Goal: Task Accomplishment & Management: Complete application form

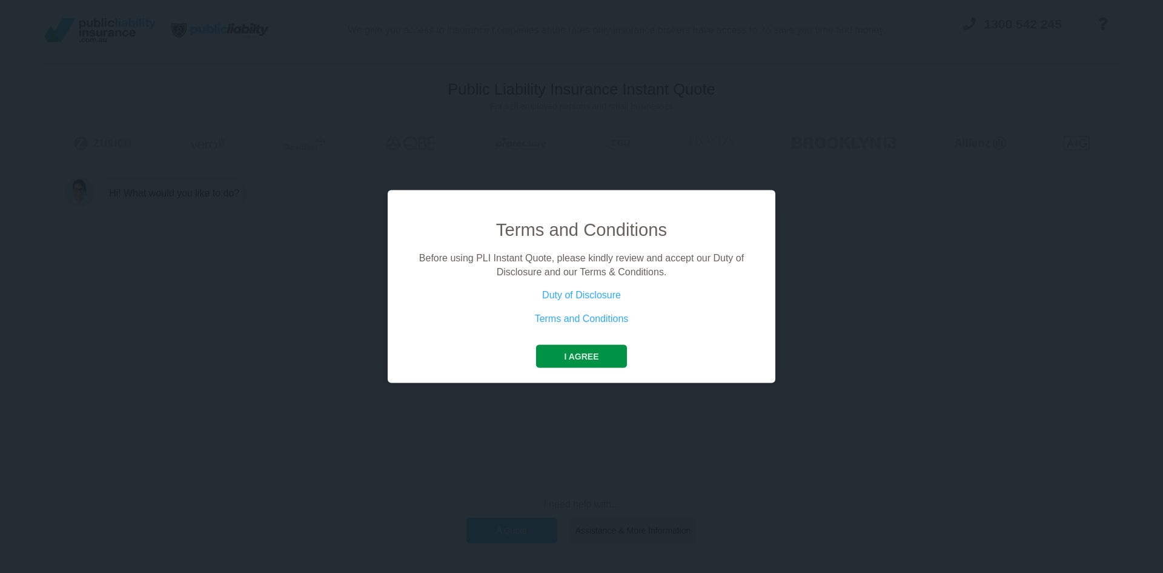
click at [587, 360] on button "I agree" at bounding box center [581, 356] width 90 height 23
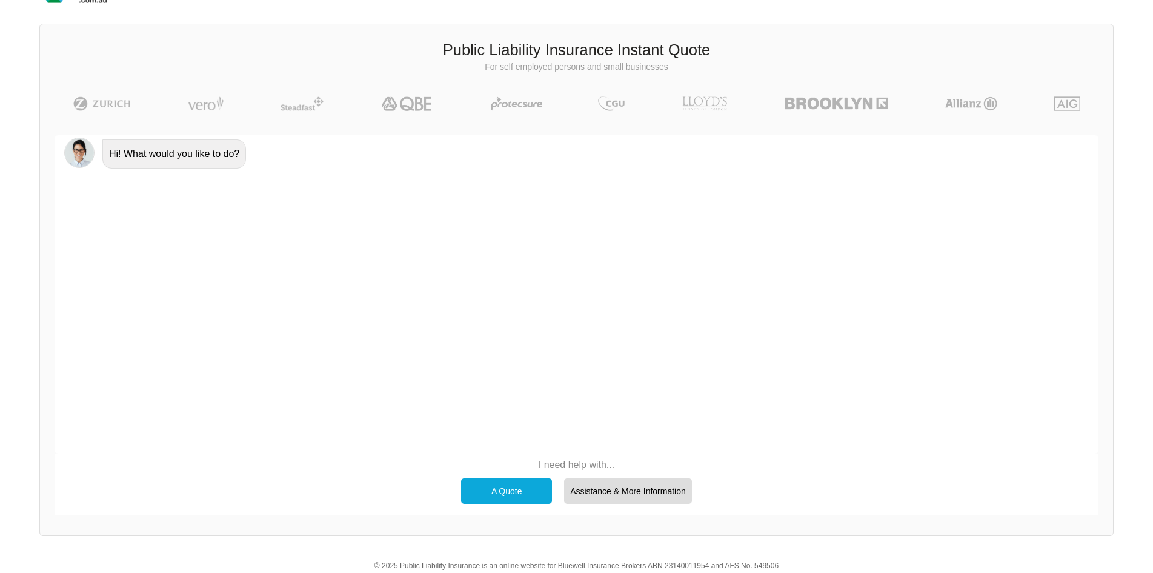
scroll to position [61, 0]
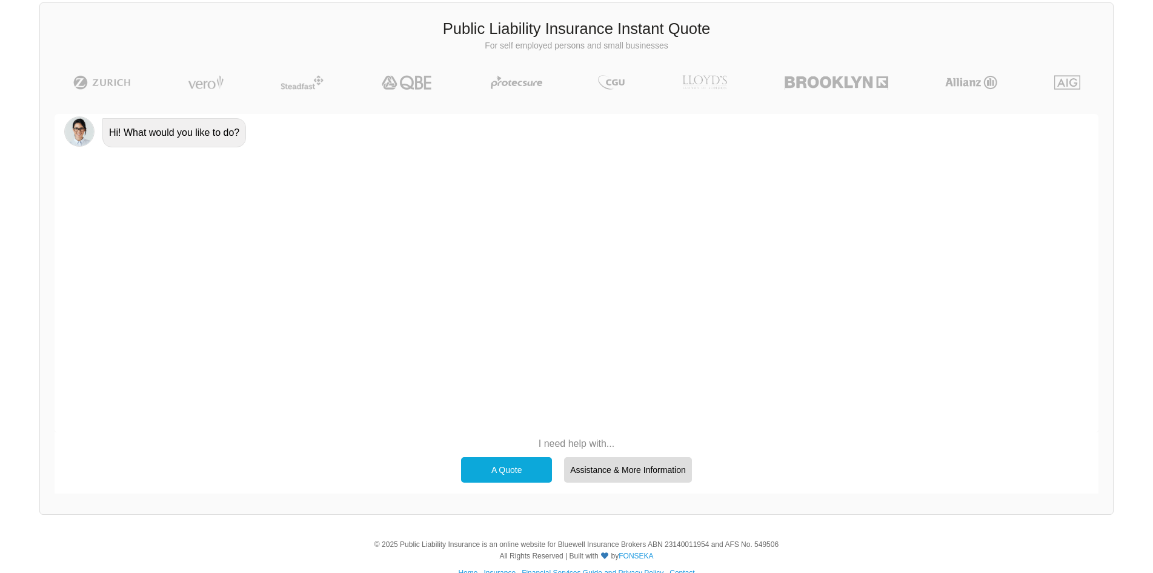
click at [516, 464] on div "A Quote" at bounding box center [506, 469] width 91 height 25
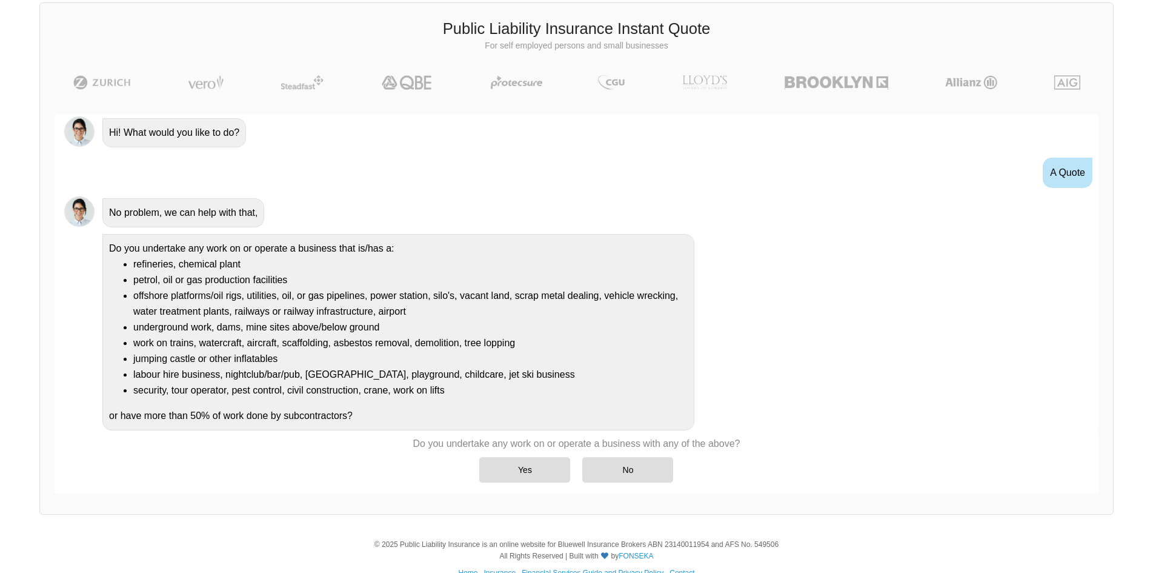
scroll to position [1, 0]
click at [639, 467] on div "No" at bounding box center [627, 469] width 91 height 25
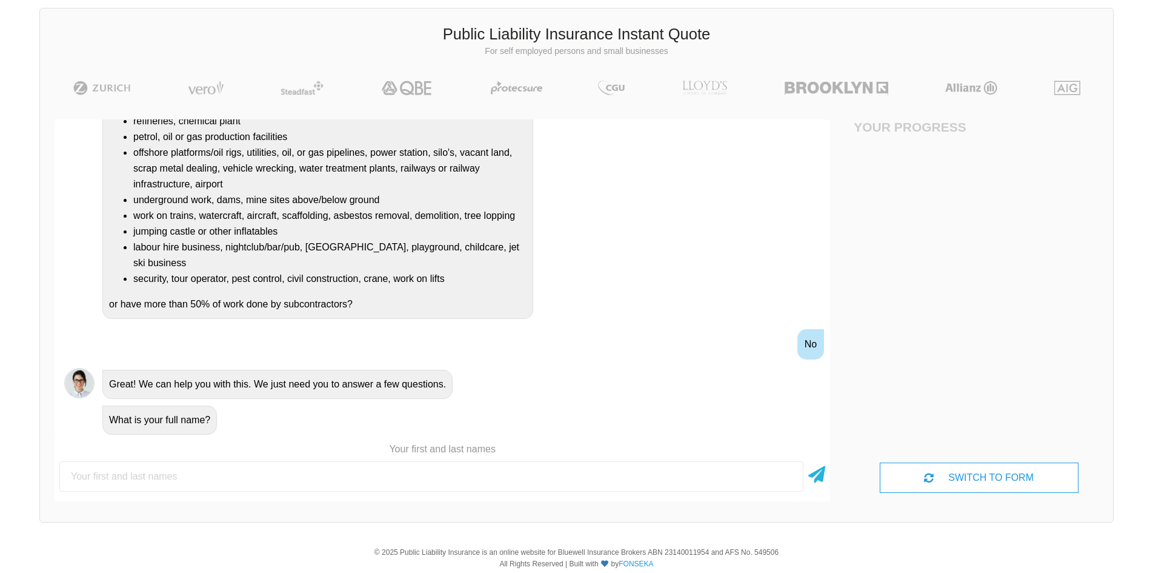
scroll to position [61, 0]
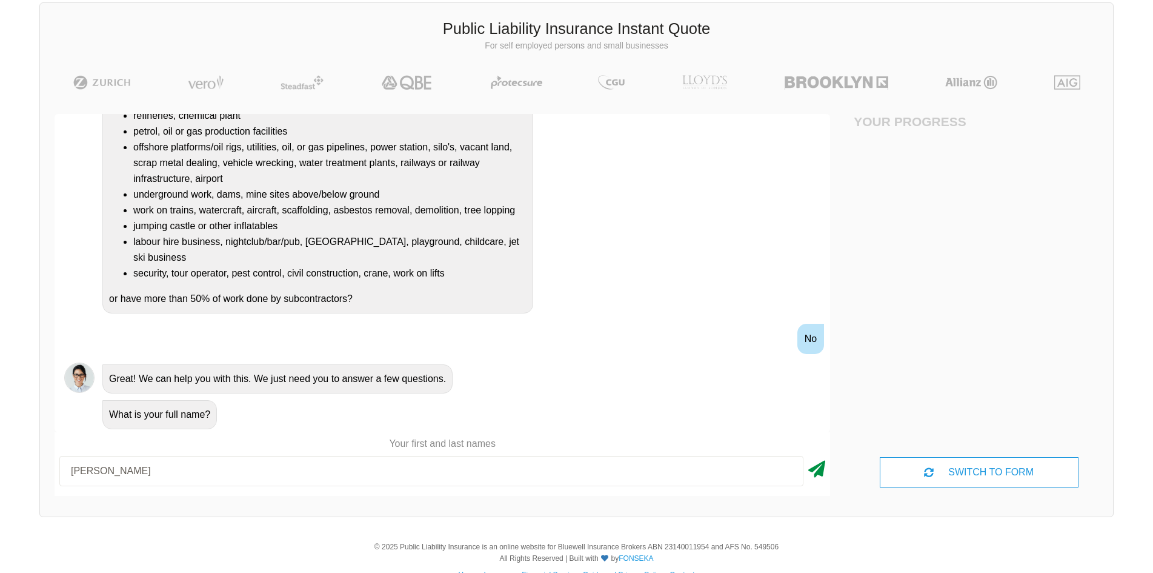
type input "[PERSON_NAME]"
click at [824, 470] on icon at bounding box center [816, 467] width 17 height 22
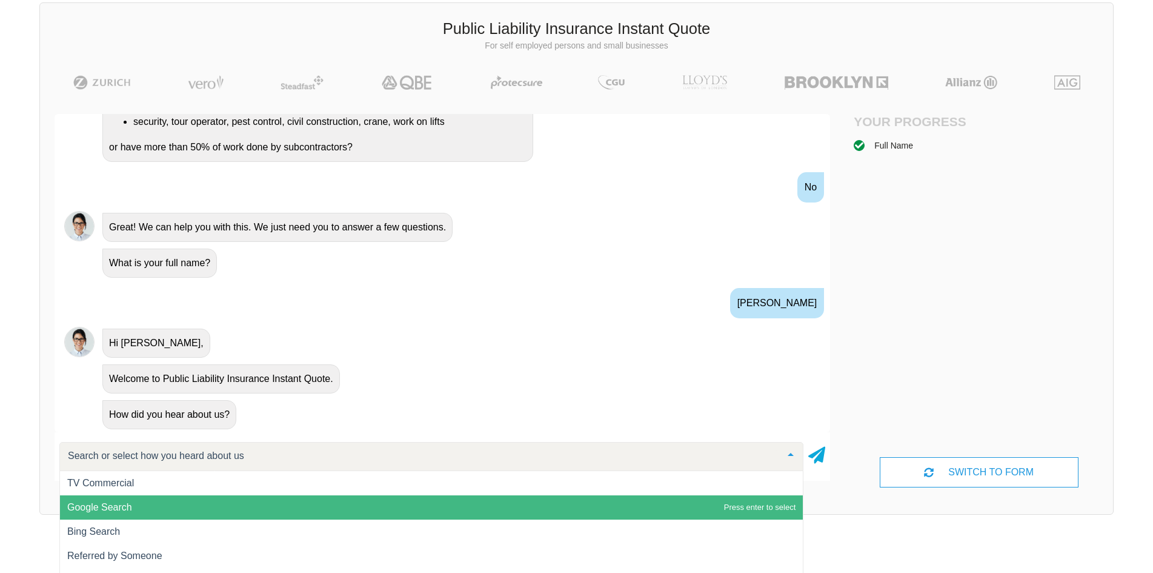
scroll to position [1, 0]
click at [123, 511] on span "Google Search" at bounding box center [99, 506] width 65 height 10
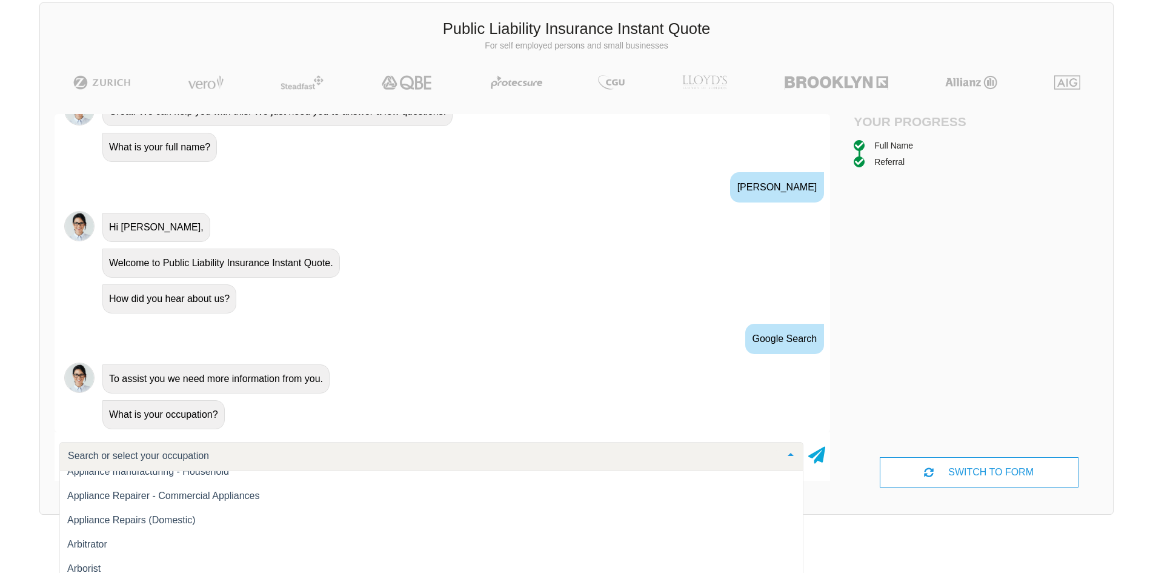
scroll to position [667, 0]
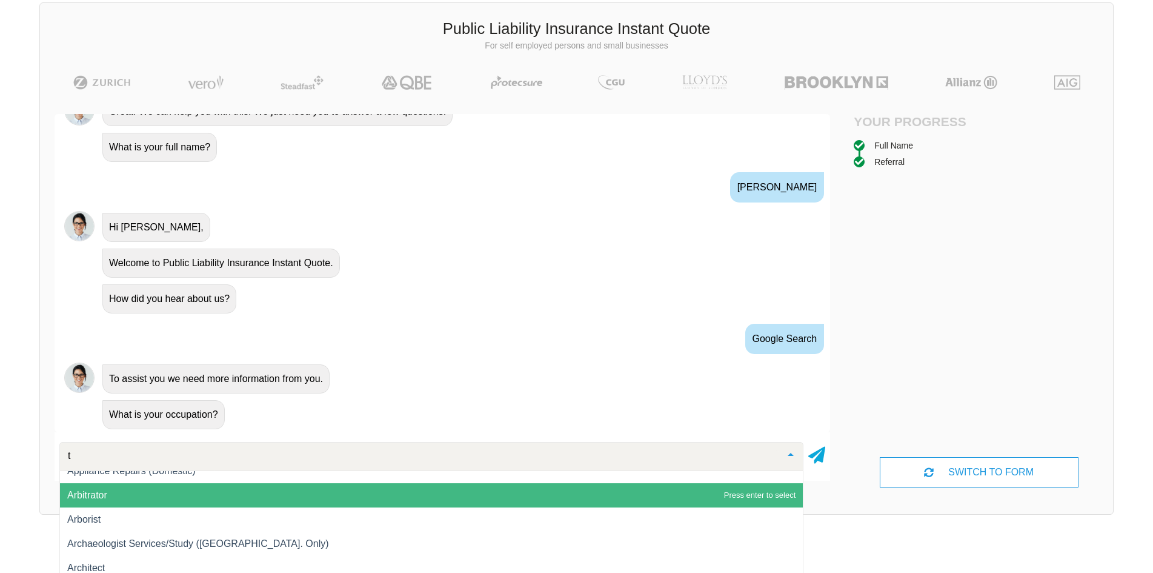
type input "ty"
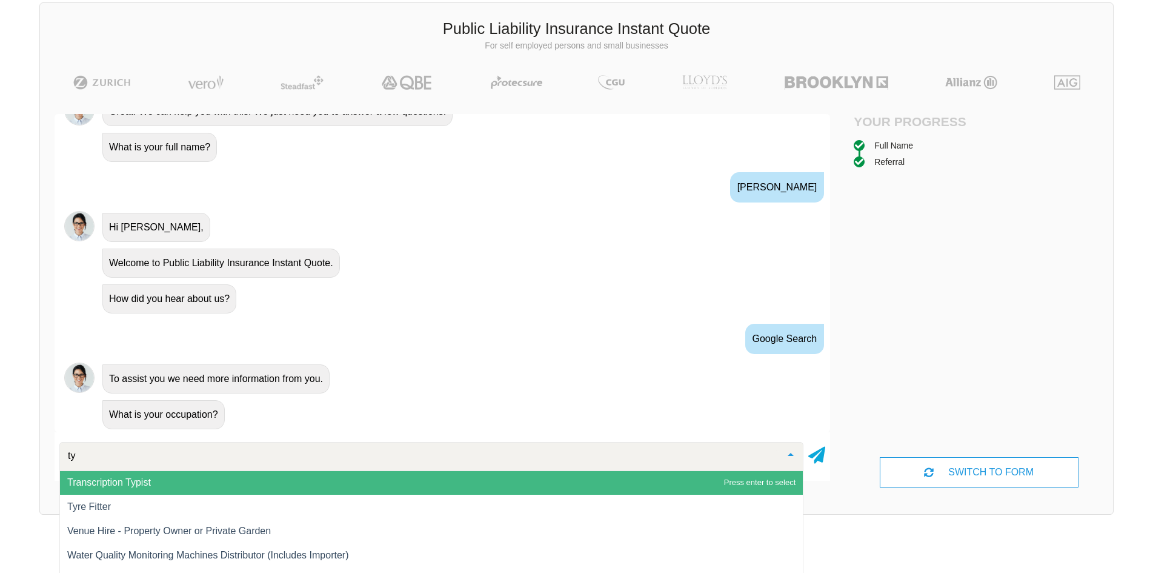
scroll to position [631, 0]
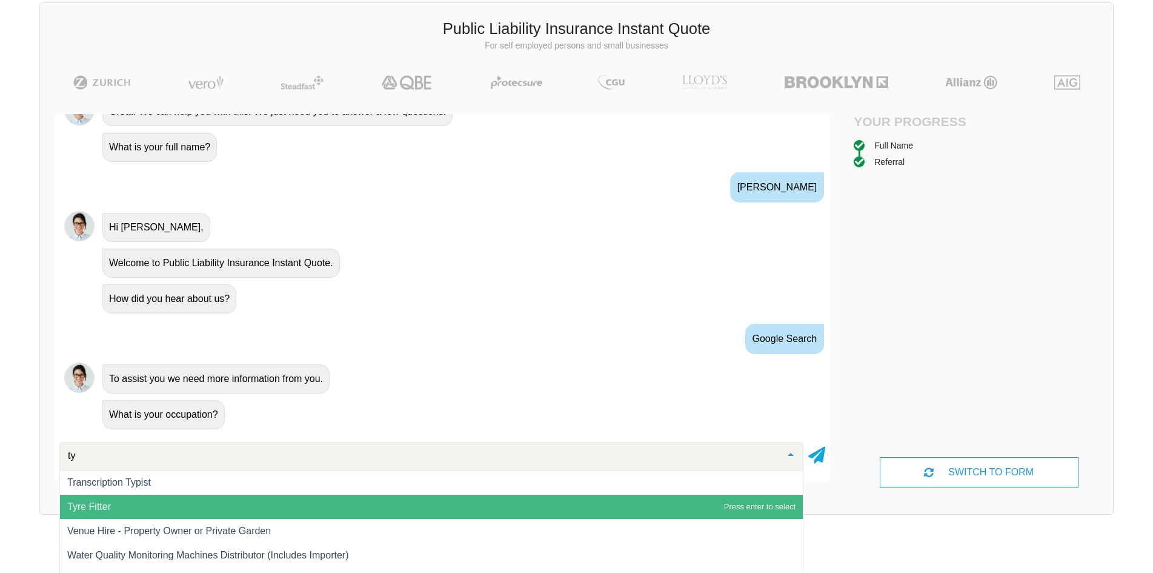
click at [108, 504] on span "Tyre Fitter" at bounding box center [89, 506] width 44 height 10
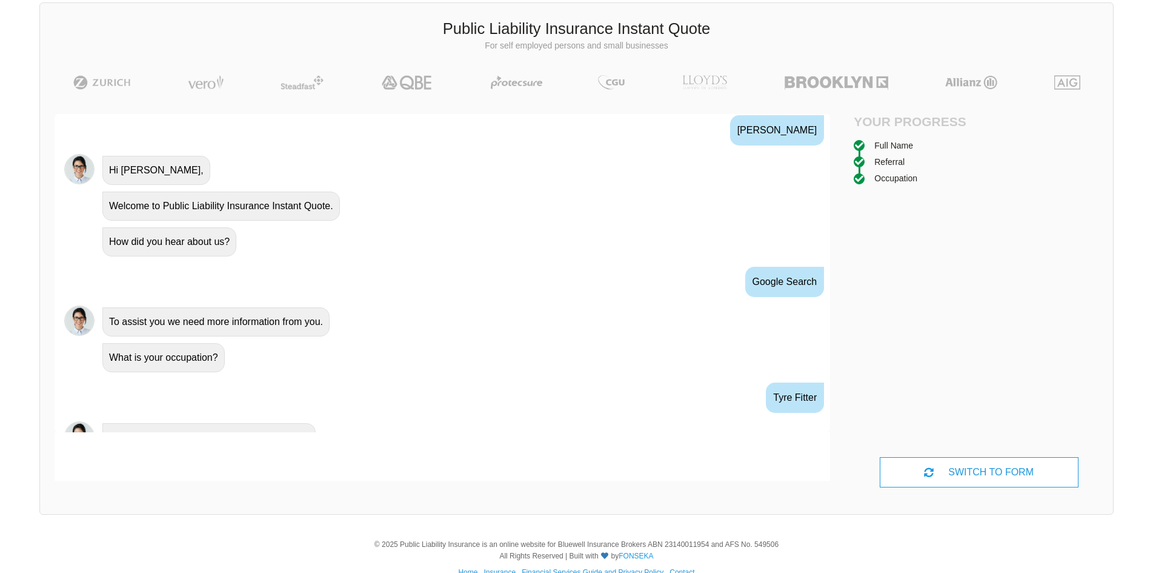
scroll to position [496, 0]
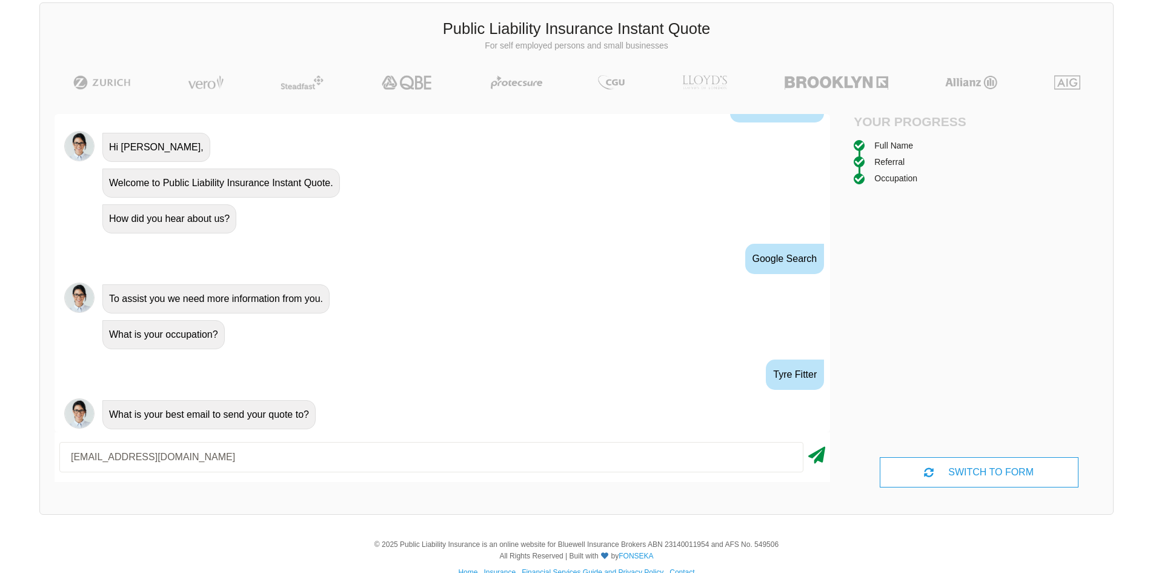
type input "[EMAIL_ADDRESS][DOMAIN_NAME]"
click at [817, 453] on icon at bounding box center [816, 453] width 17 height 22
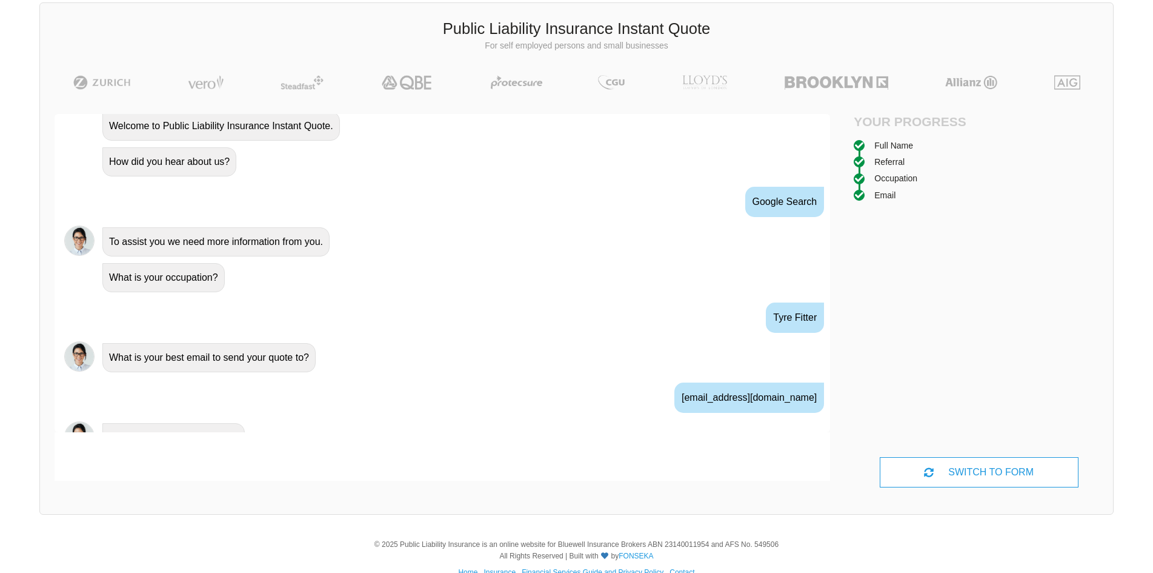
scroll to position [576, 0]
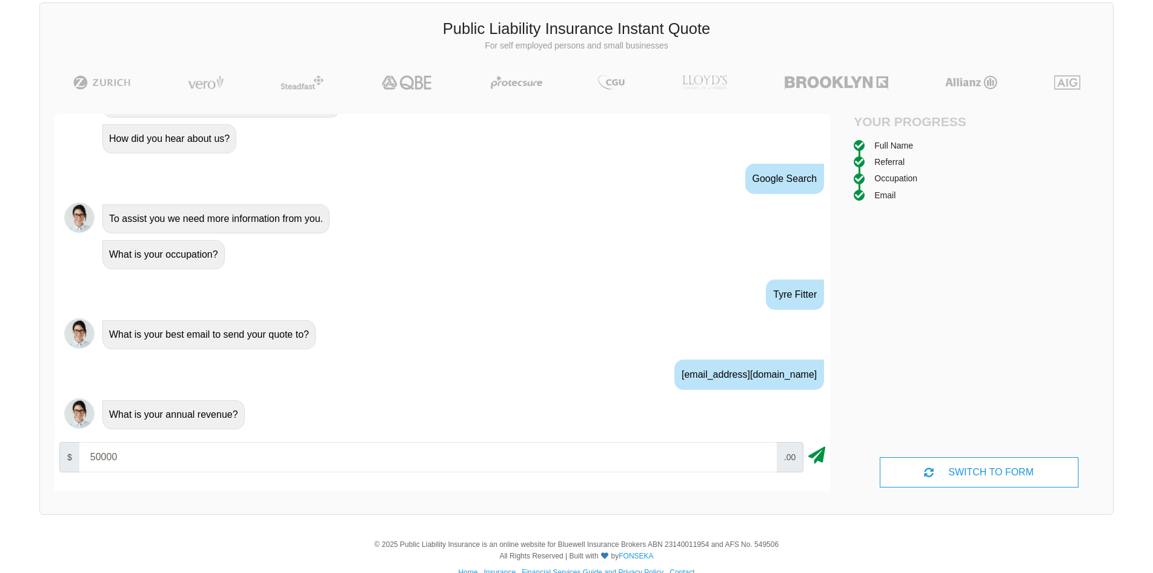
type input "50000"
click at [814, 458] on icon at bounding box center [816, 453] width 17 height 22
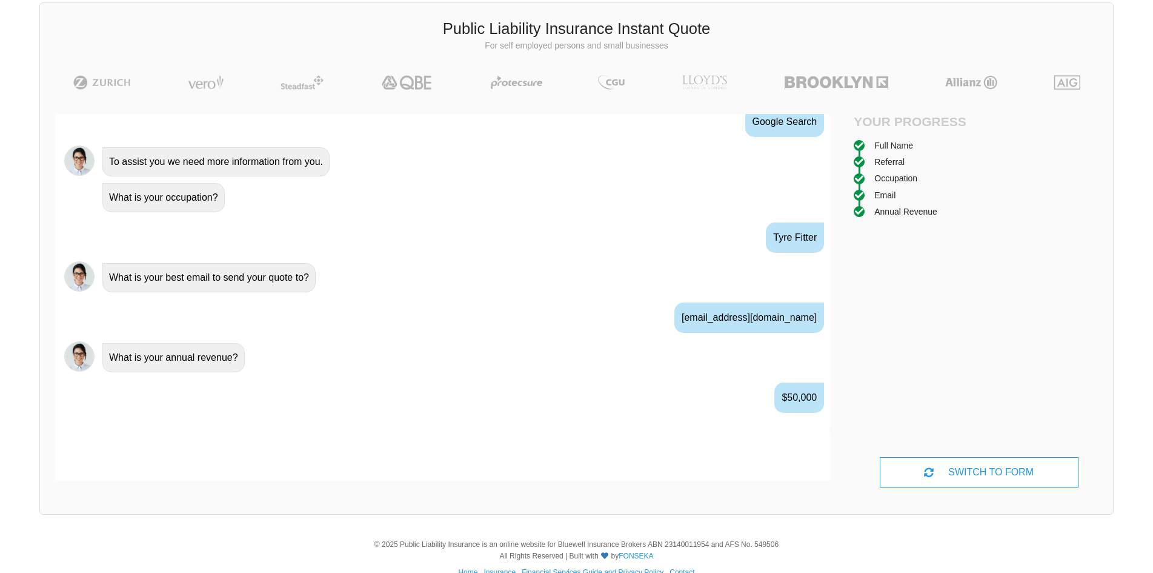
scroll to position [656, 0]
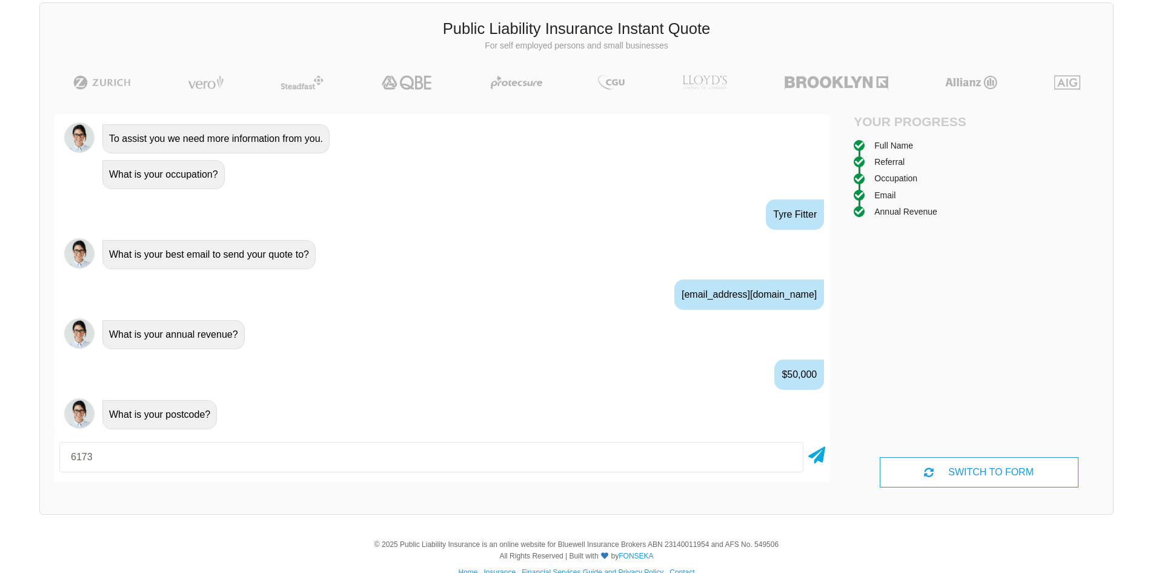
type input "6173"
click at [814, 458] on icon at bounding box center [816, 453] width 17 height 22
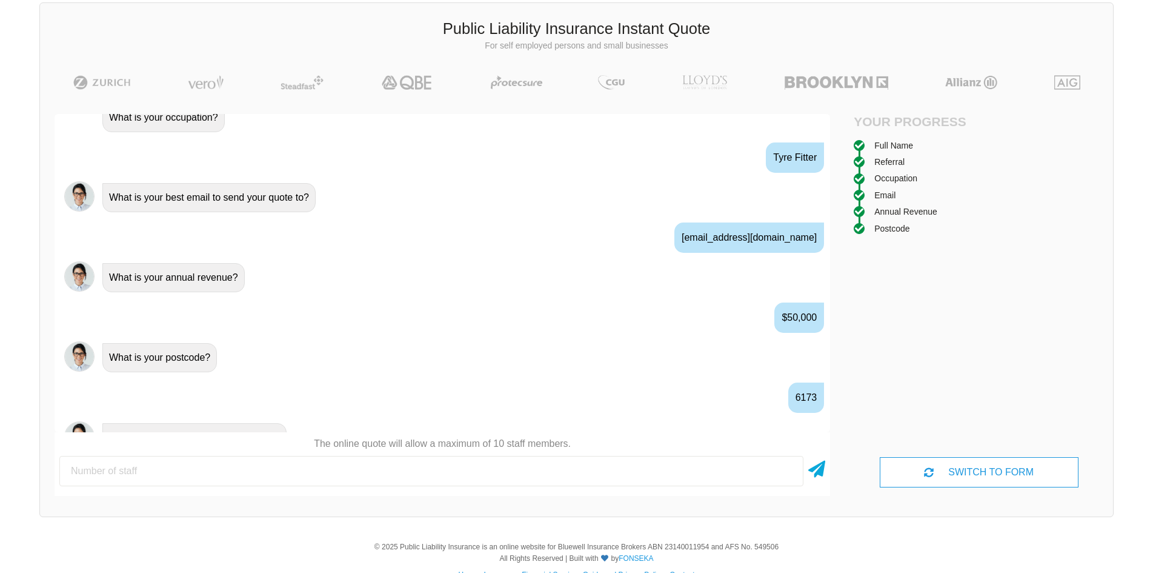
scroll to position [736, 0]
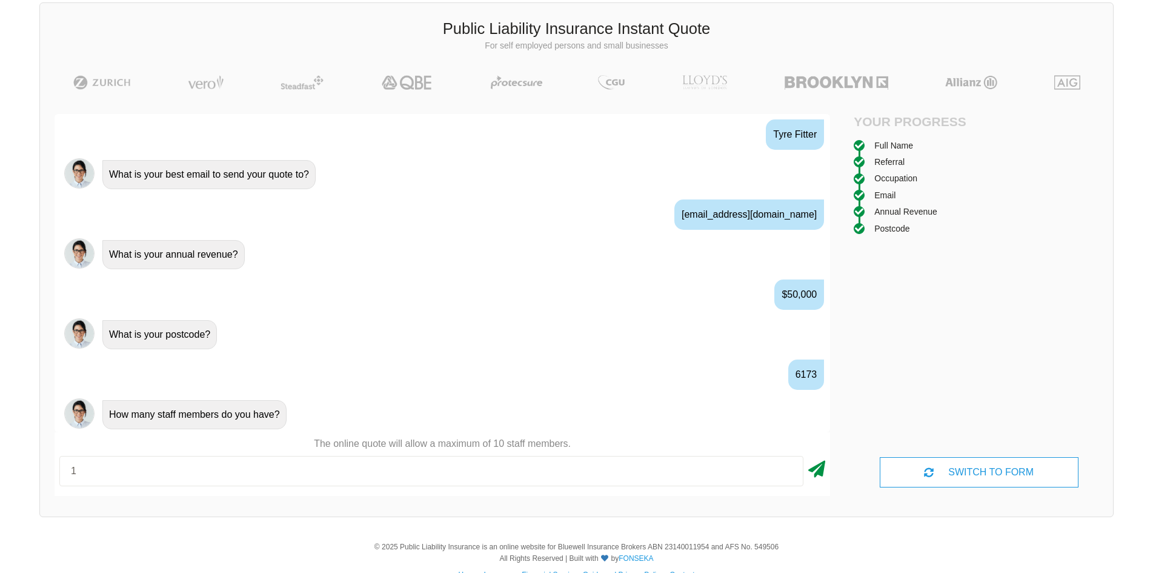
type input "1"
click at [821, 470] on icon at bounding box center [816, 467] width 17 height 22
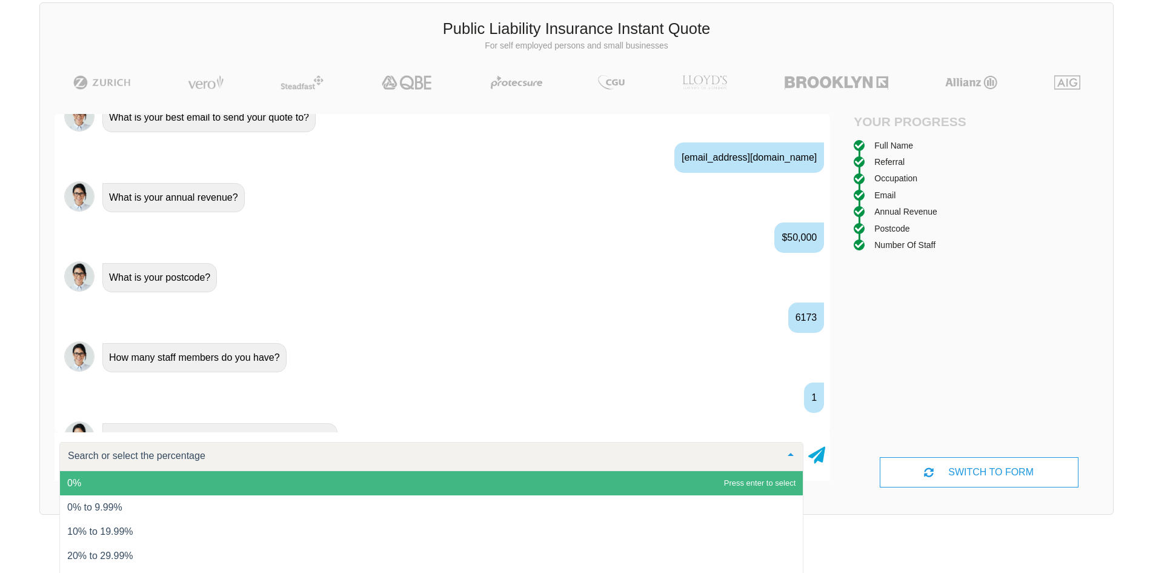
scroll to position [816, 0]
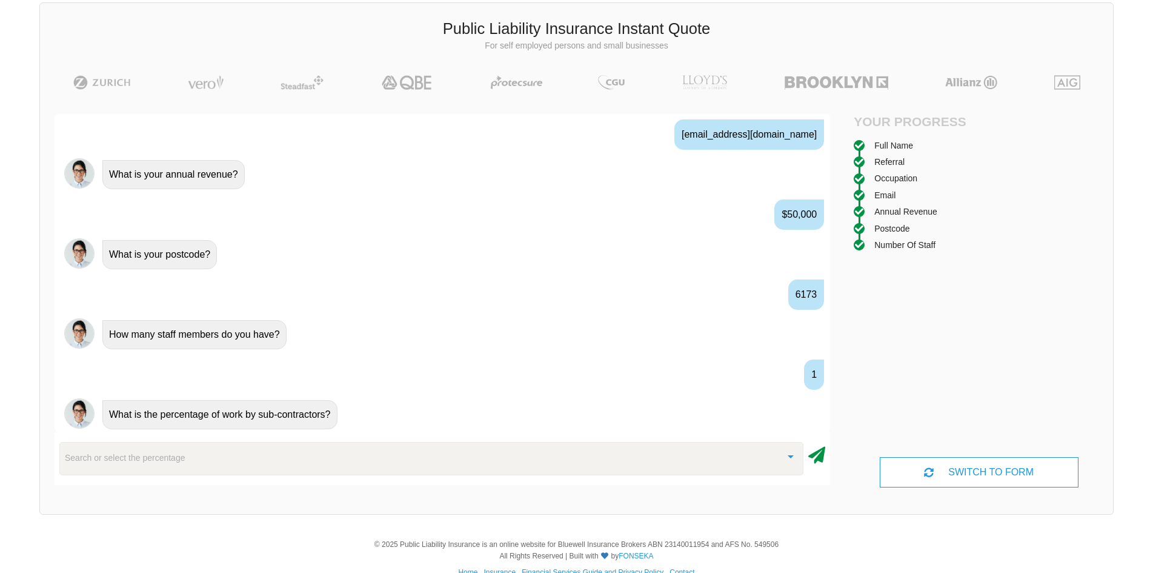
click at [817, 454] on icon at bounding box center [816, 453] width 17 height 22
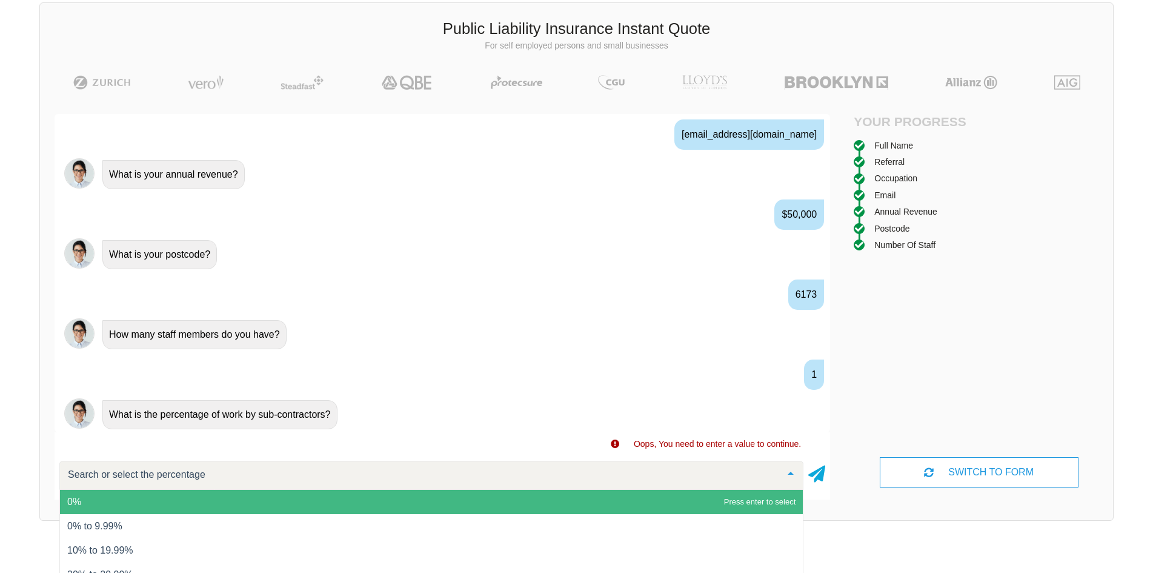
click at [468, 478] on div at bounding box center [431, 474] width 744 height 29
click at [73, 504] on span "0%" at bounding box center [74, 501] width 14 height 10
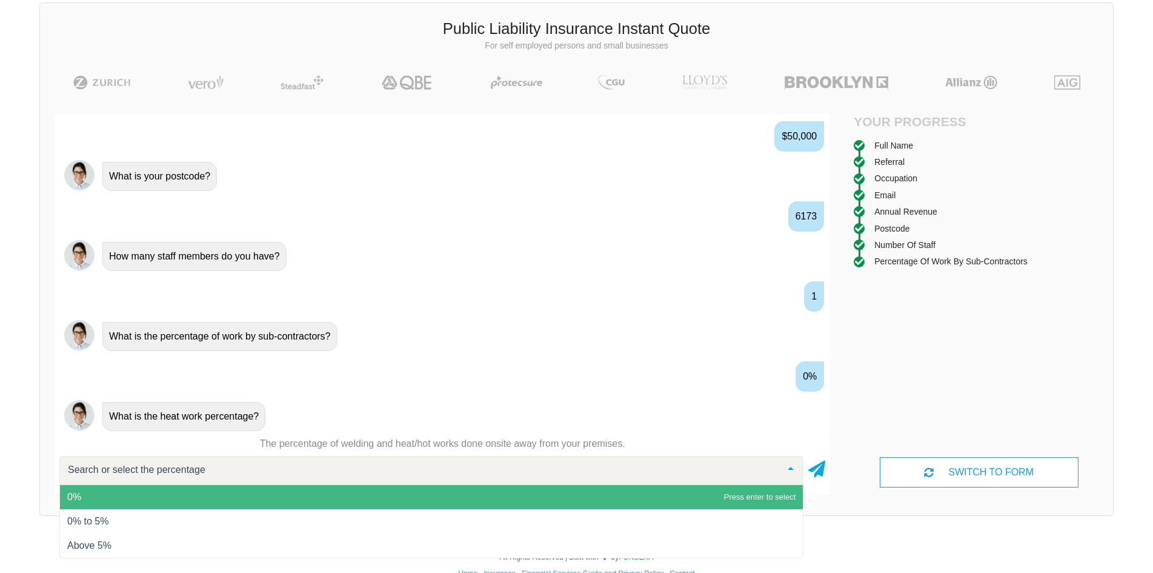
scroll to position [896, 0]
click at [133, 497] on span "0%" at bounding box center [431, 497] width 743 height 24
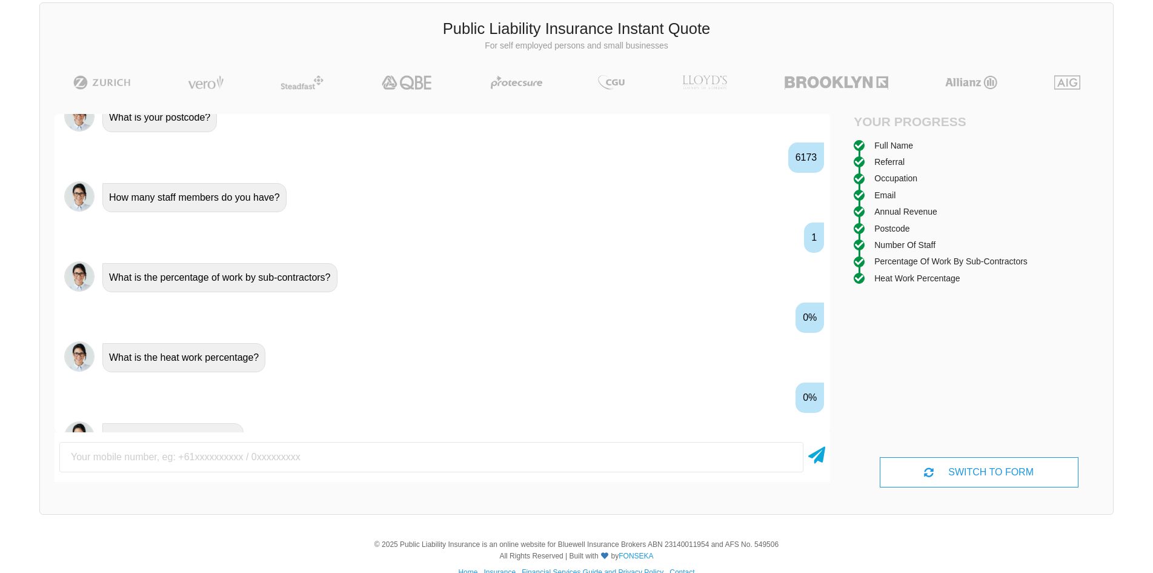
scroll to position [976, 0]
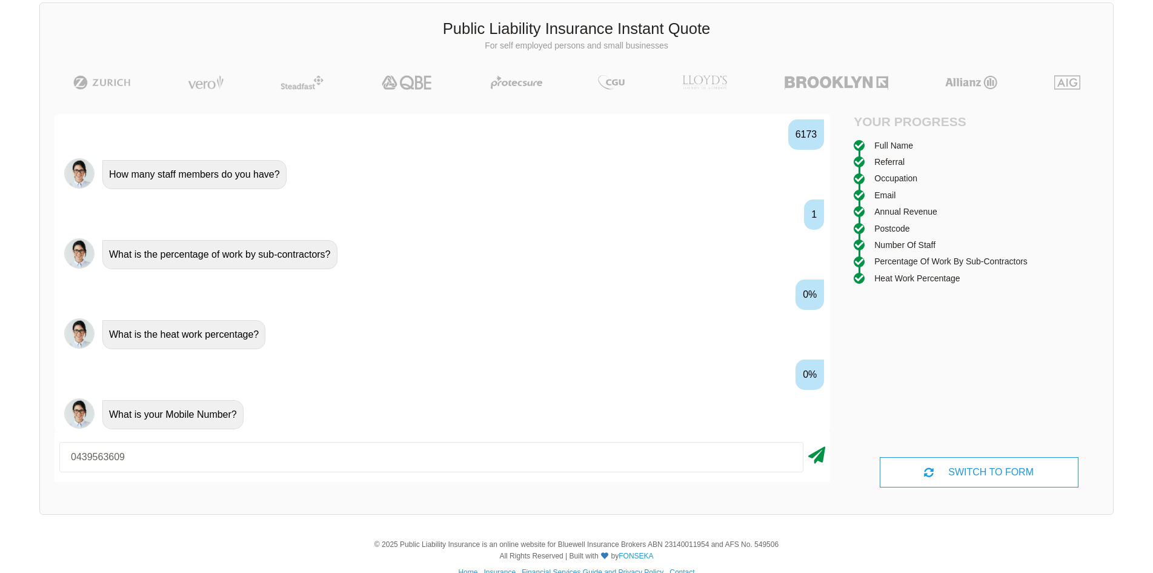
type input "0439563609"
click at [825, 448] on icon at bounding box center [816, 453] width 17 height 22
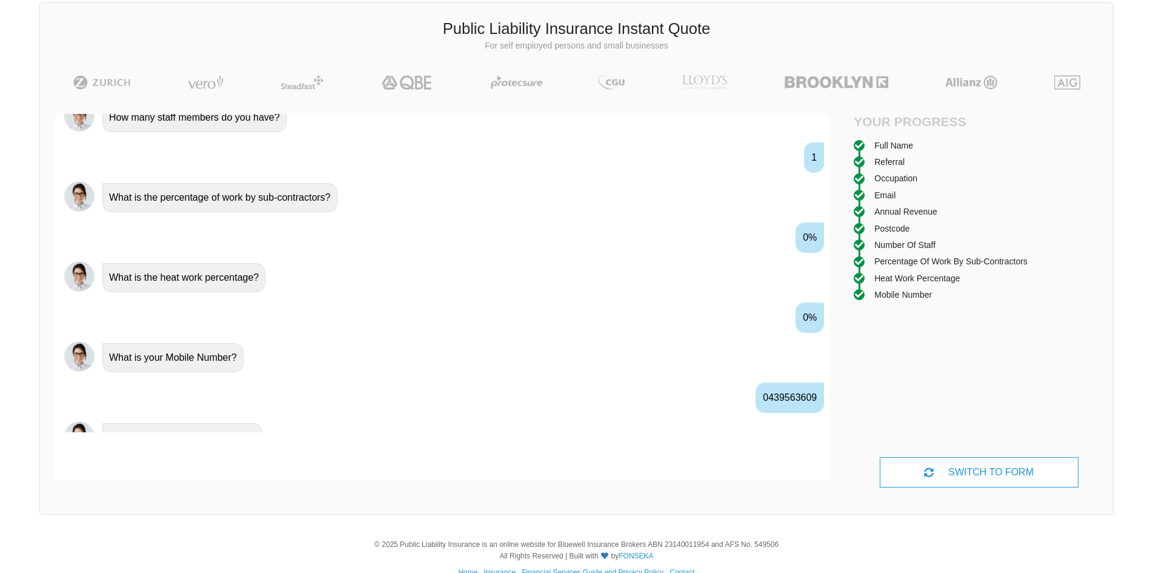
scroll to position [1056, 0]
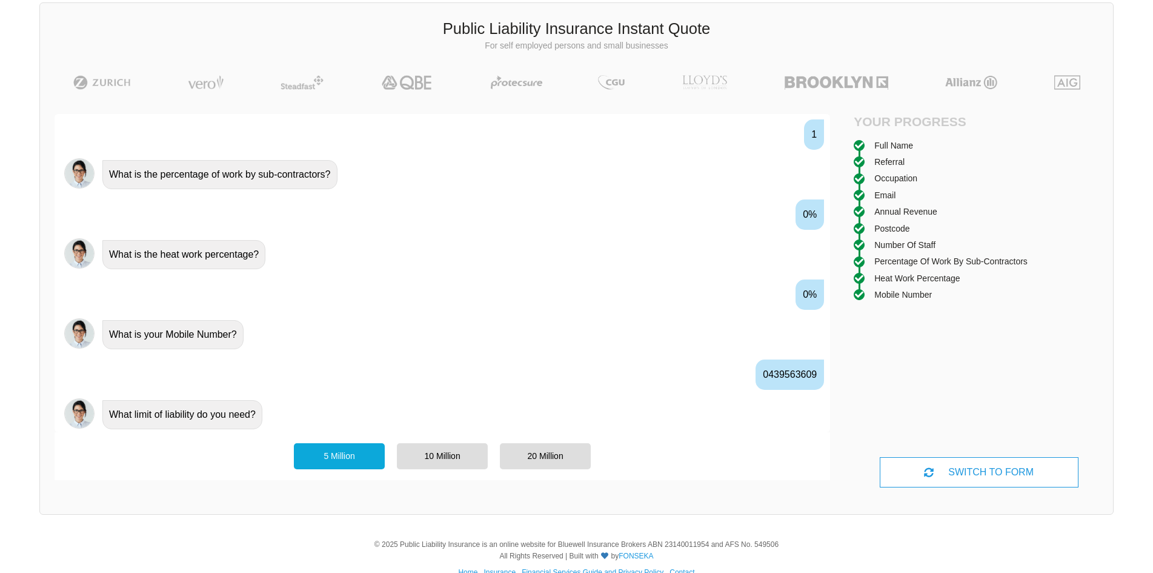
click at [333, 450] on div "5 Million" at bounding box center [339, 455] width 91 height 25
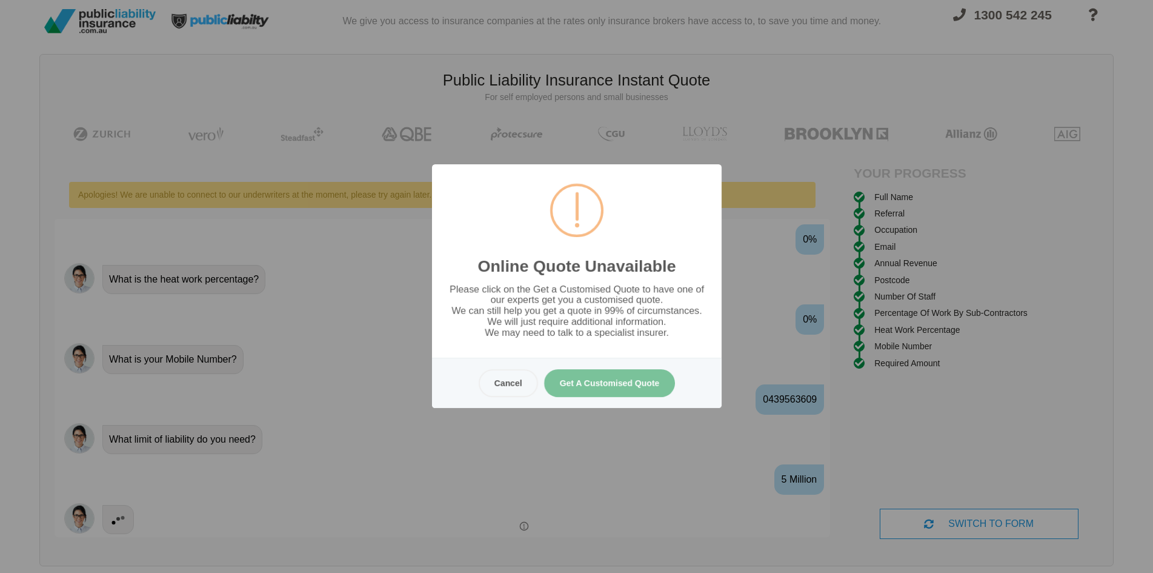
scroll to position [0, 0]
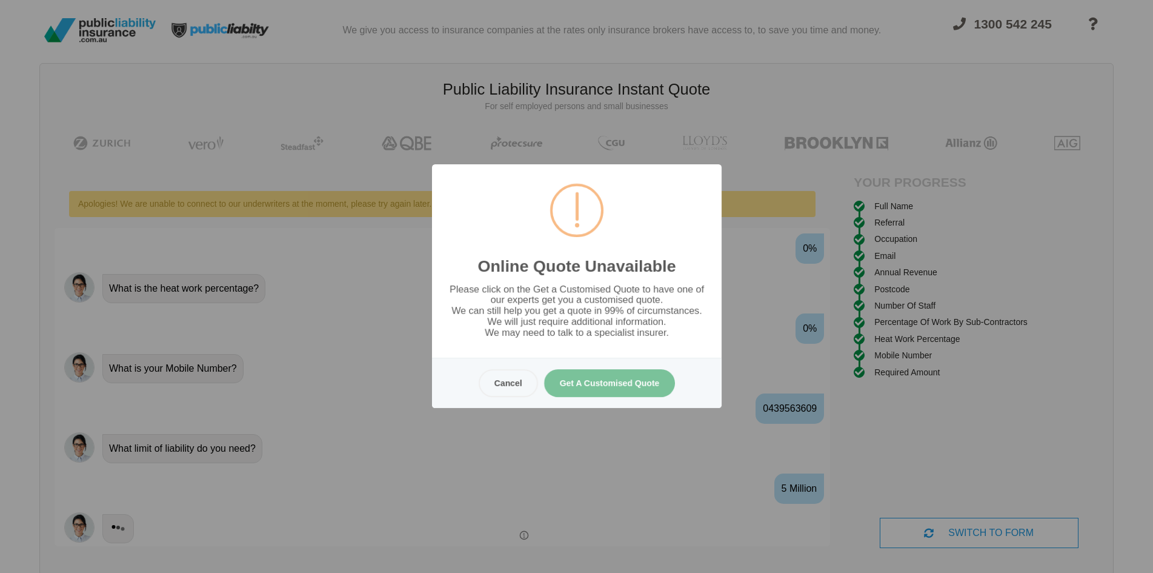
click at [585, 387] on button "Get A Customised Quote" at bounding box center [609, 383] width 131 height 28
